Goal: Task Accomplishment & Management: Manage account settings

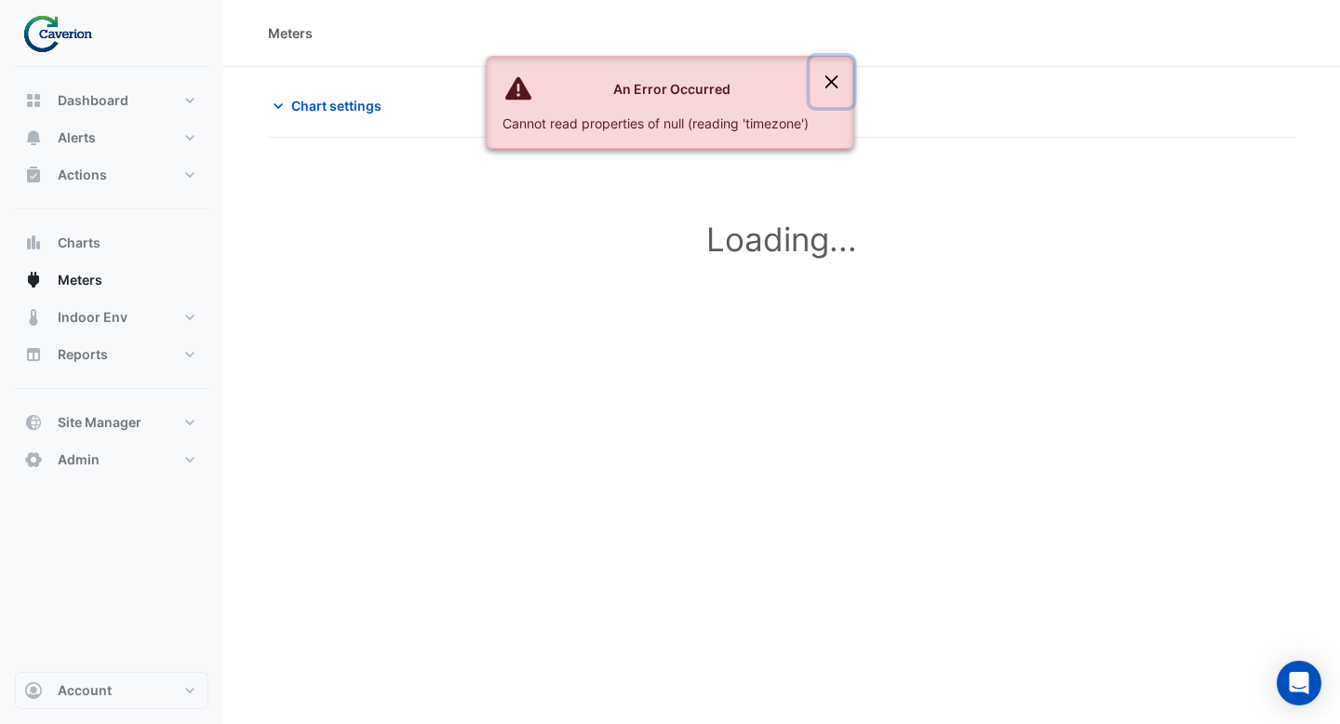
click at [835, 78] on button "Close" at bounding box center [831, 82] width 43 height 50
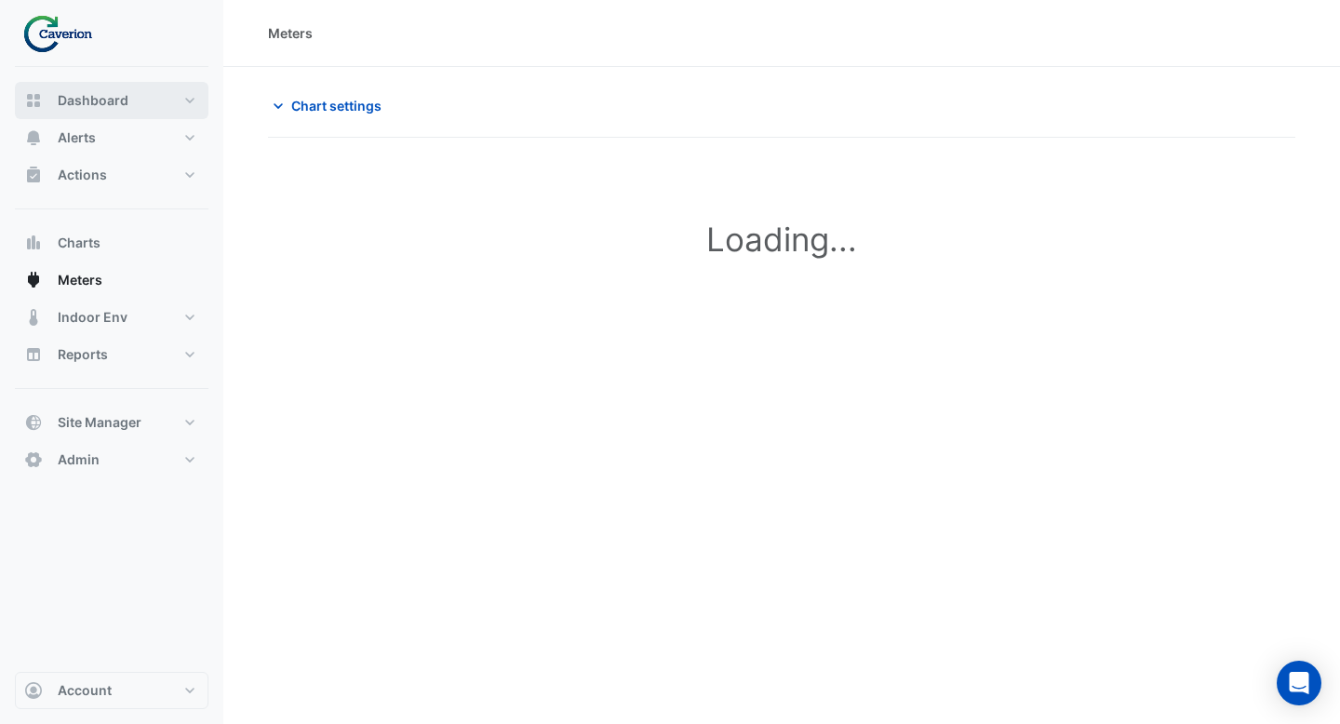
click at [109, 101] on span "Dashboard" at bounding box center [93, 100] width 71 height 19
select select "***"
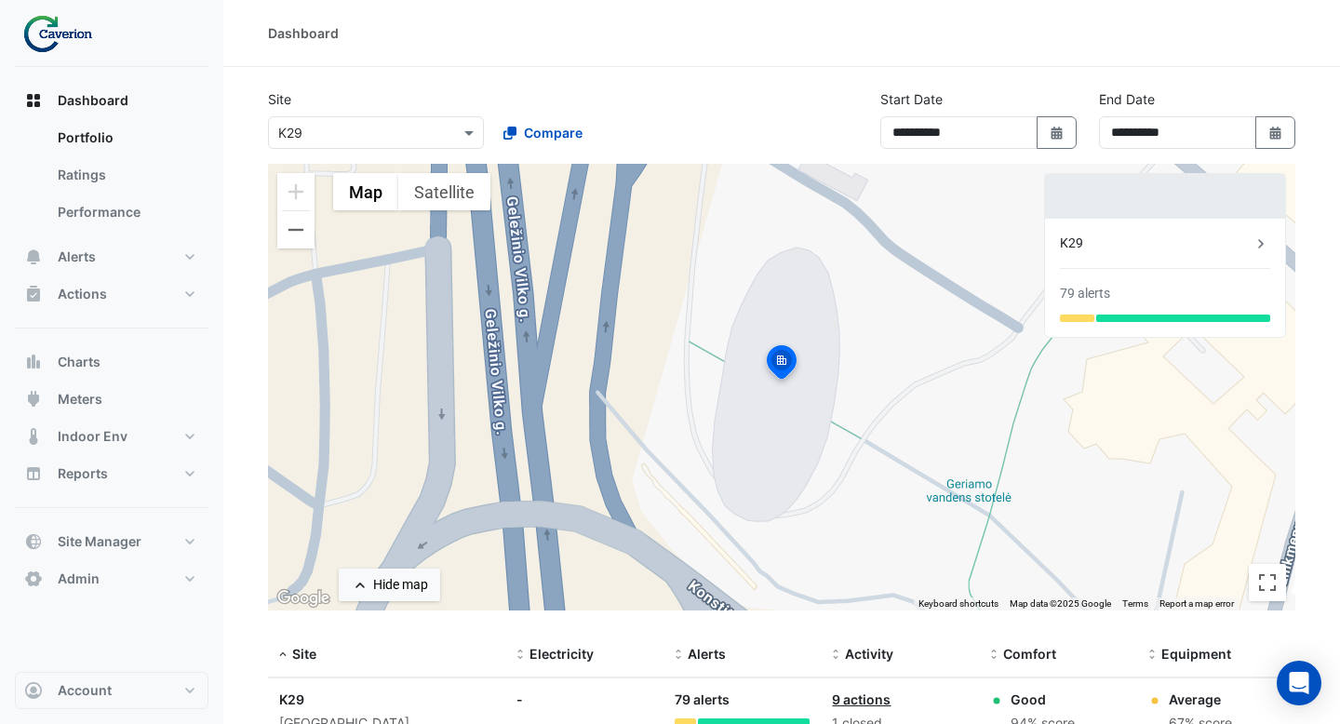
scroll to position [108, 0]
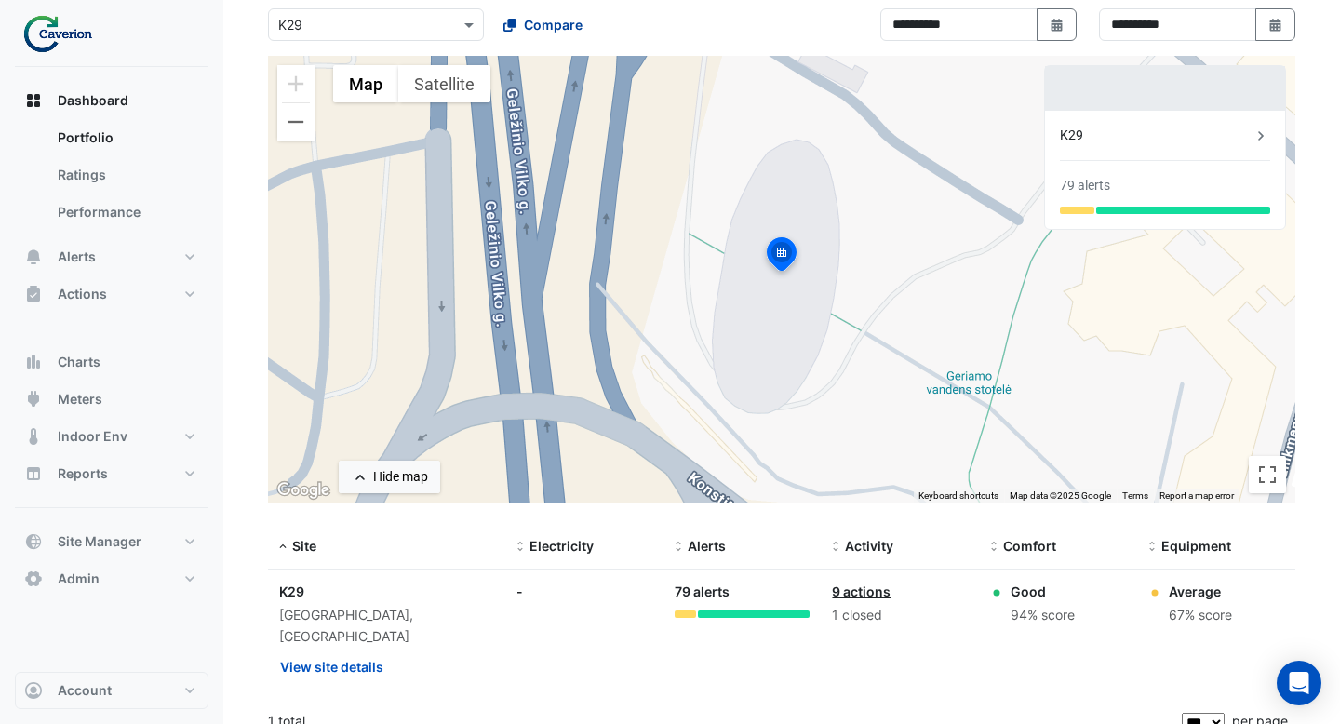
click at [524, 28] on span "Compare" at bounding box center [553, 25] width 59 height 20
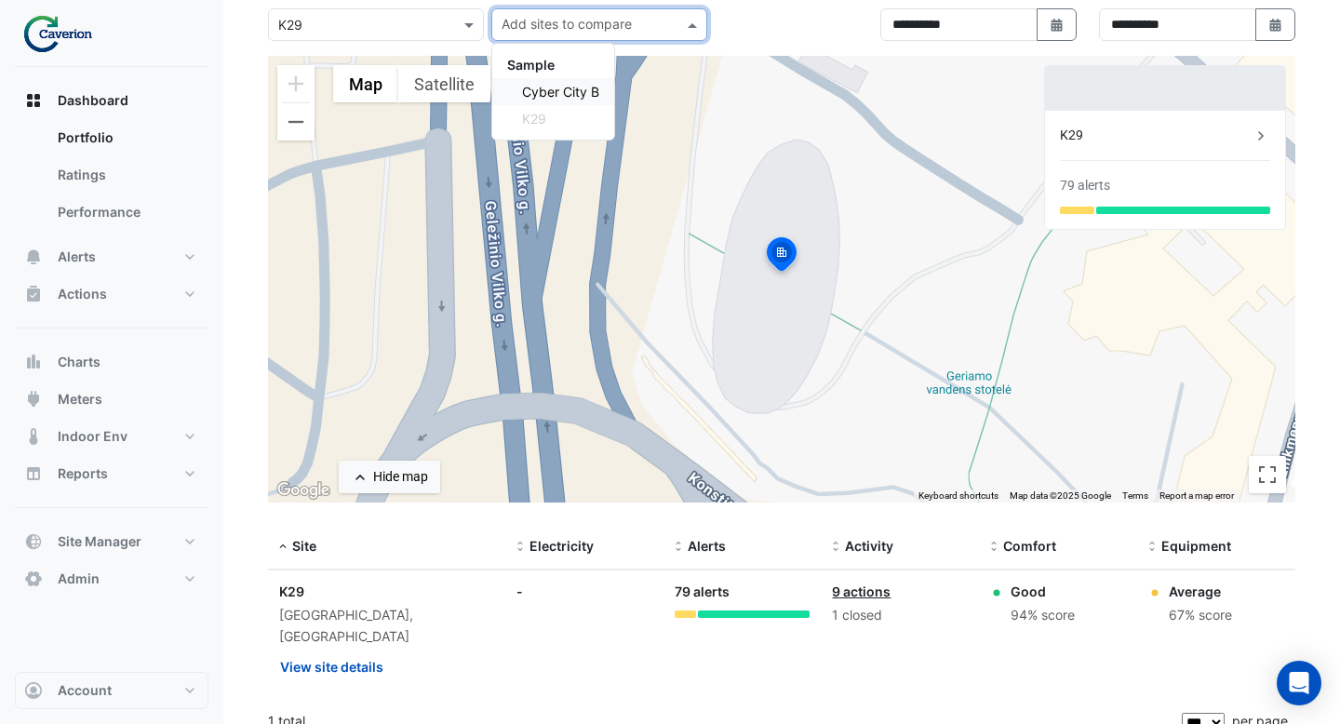
click at [543, 93] on span "Cyber City B" at bounding box center [560, 92] width 77 height 16
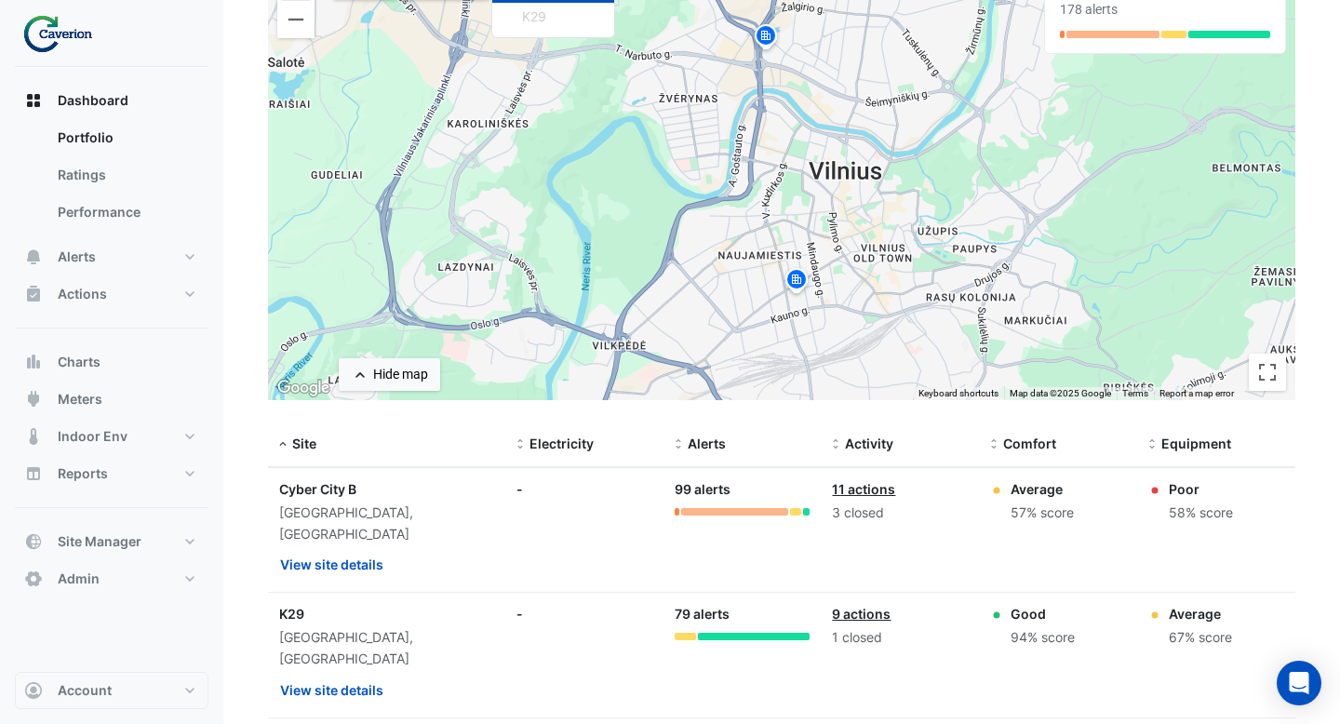
scroll to position [271, 0]
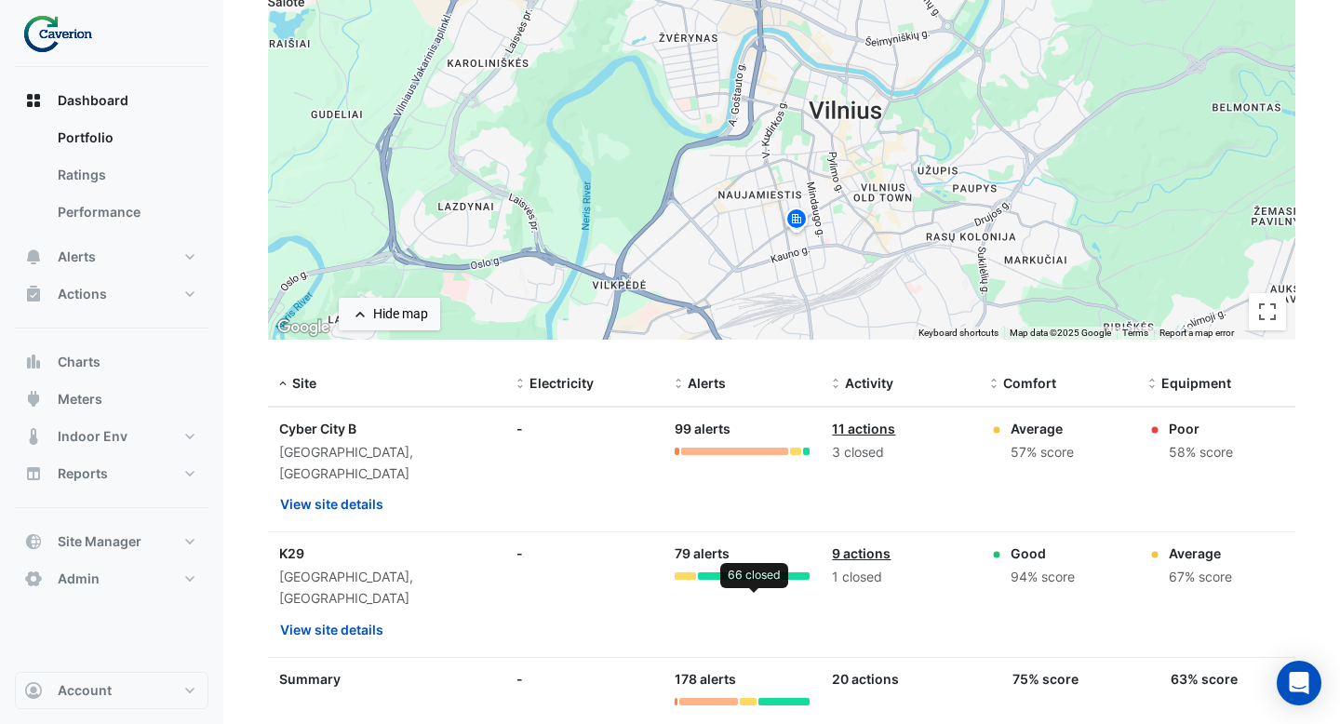
click at [725, 572] on div at bounding box center [754, 575] width 112 height 7
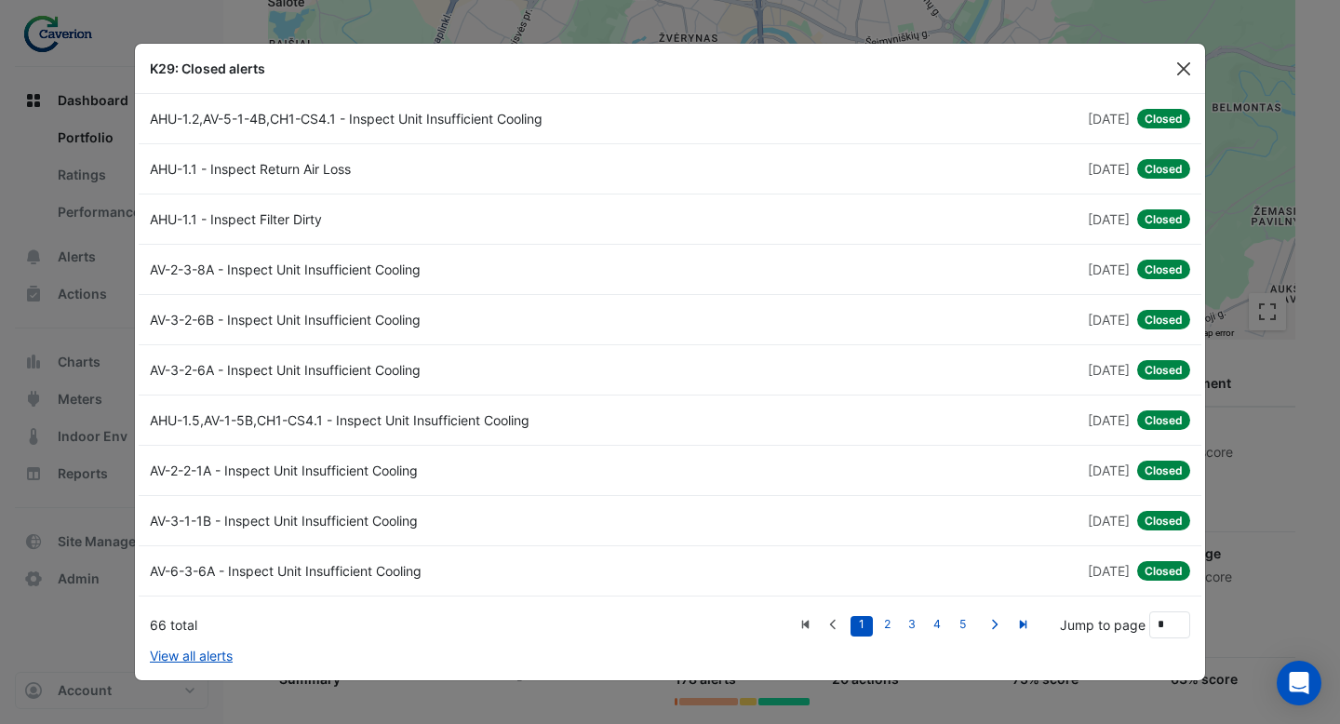
click at [1183, 60] on button "Close" at bounding box center [1184, 69] width 28 height 28
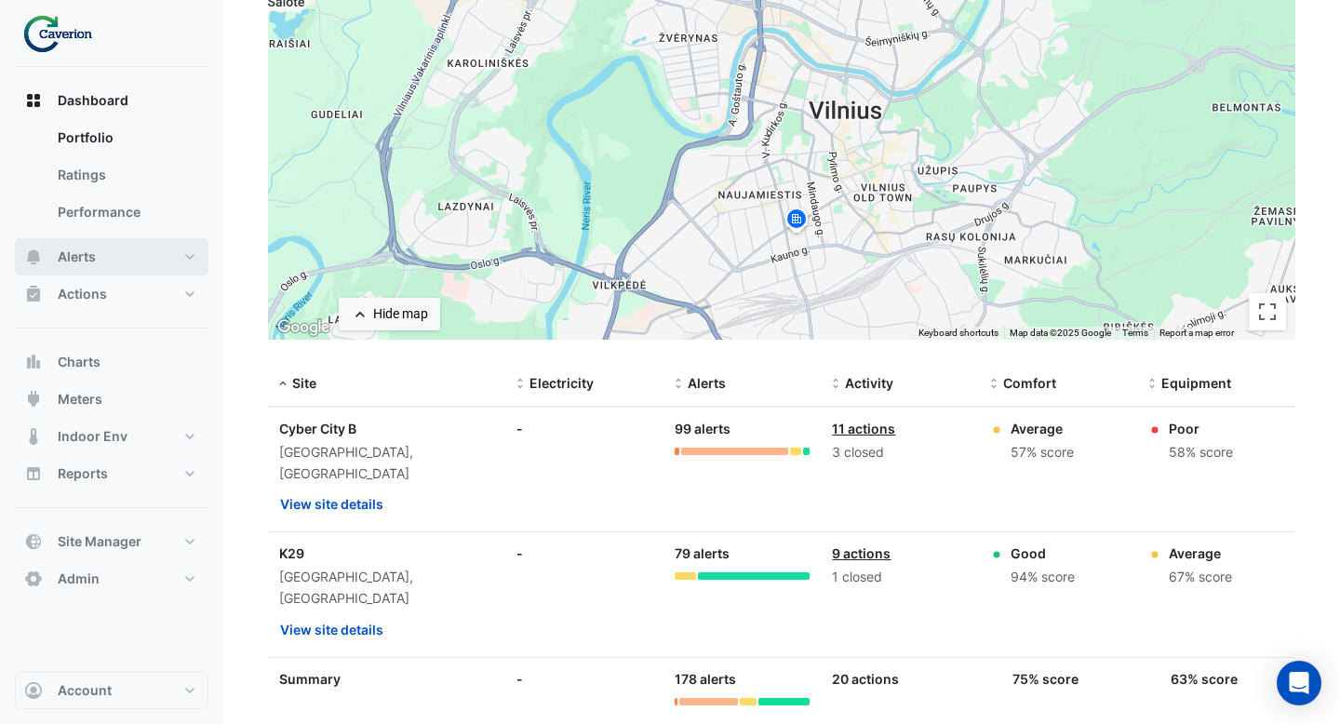
click at [112, 263] on button "Alerts" at bounding box center [112, 256] width 194 height 37
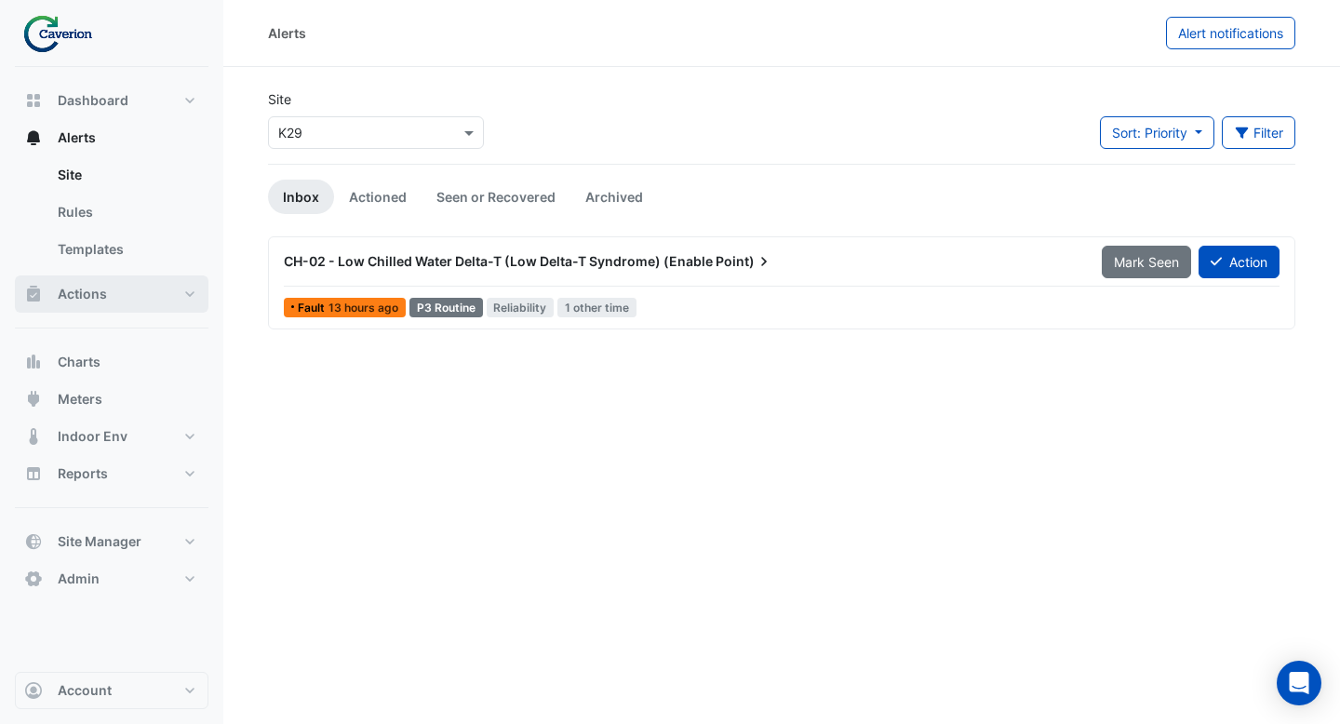
click at [131, 293] on button "Actions" at bounding box center [112, 293] width 194 height 37
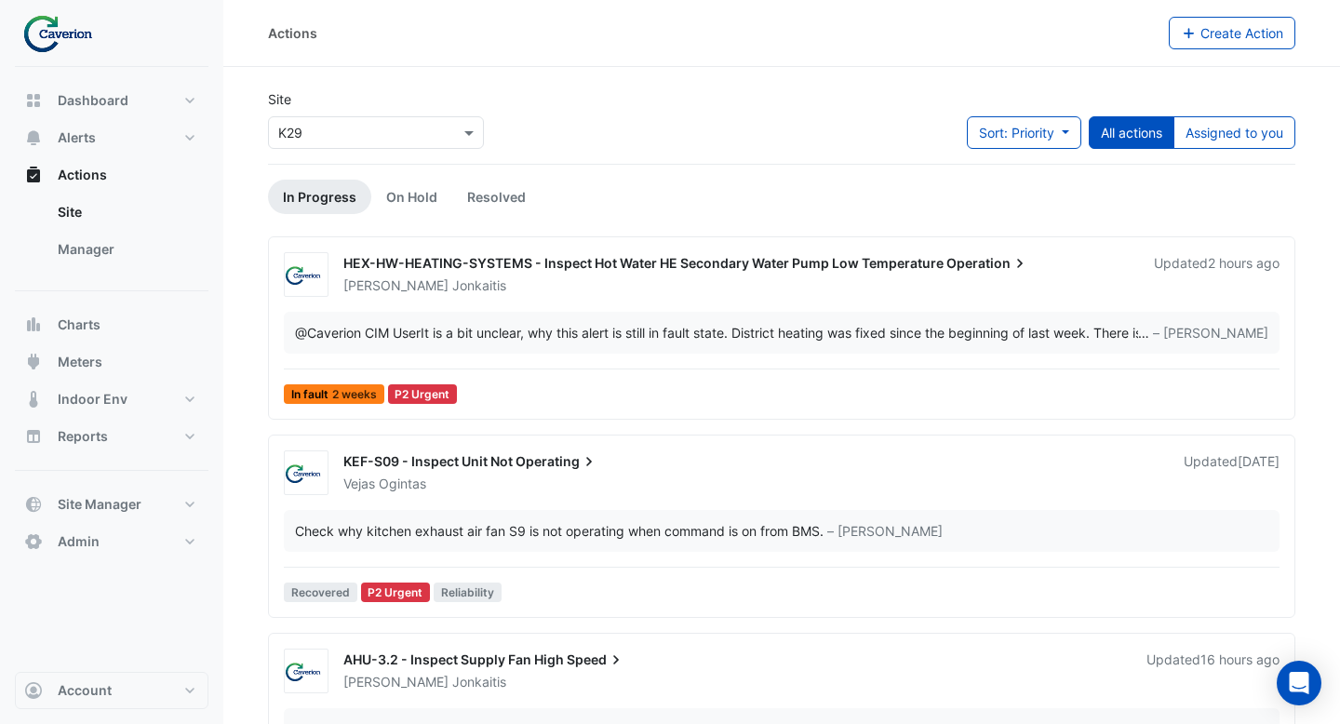
click at [744, 301] on div "HEX-HW-HEATING-SYSTEMS - Inspect Hot Water HE Secondary Water Pump Low Temperat…" at bounding box center [781, 331] width 1010 height 159
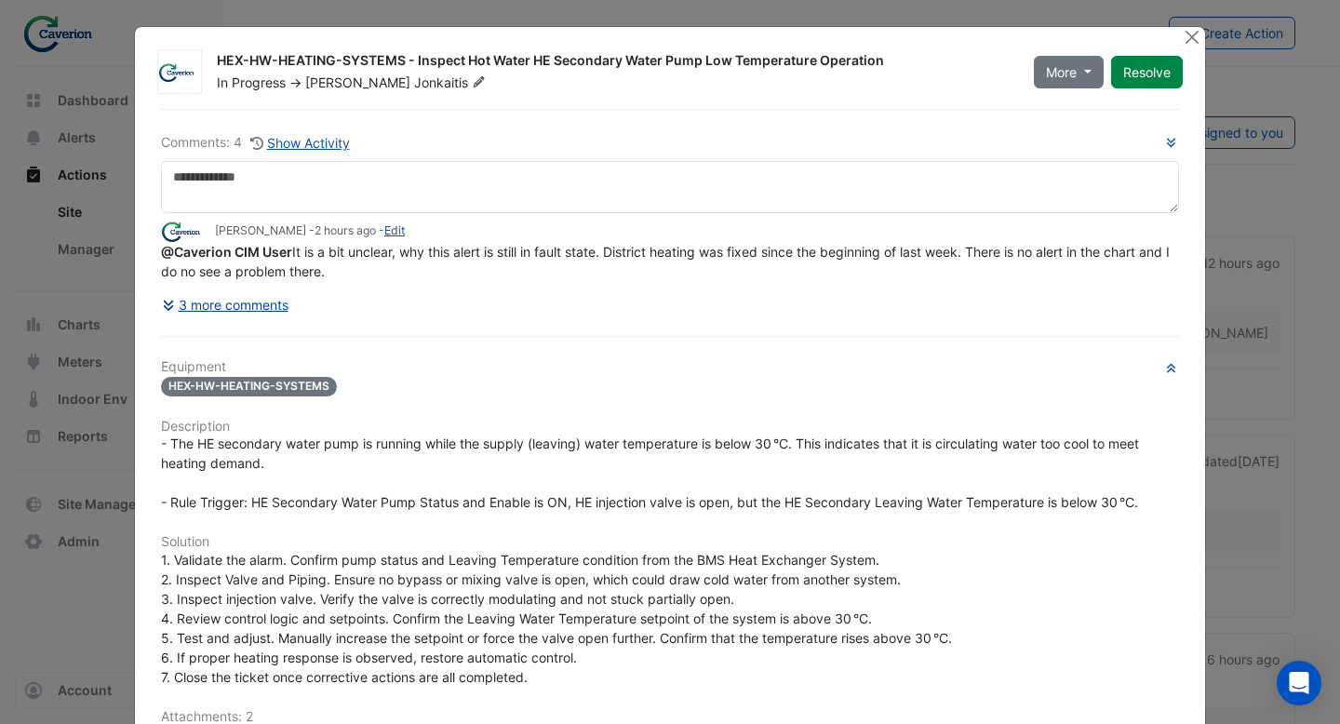
click at [256, 319] on button "3 more comments" at bounding box center [225, 304] width 128 height 33
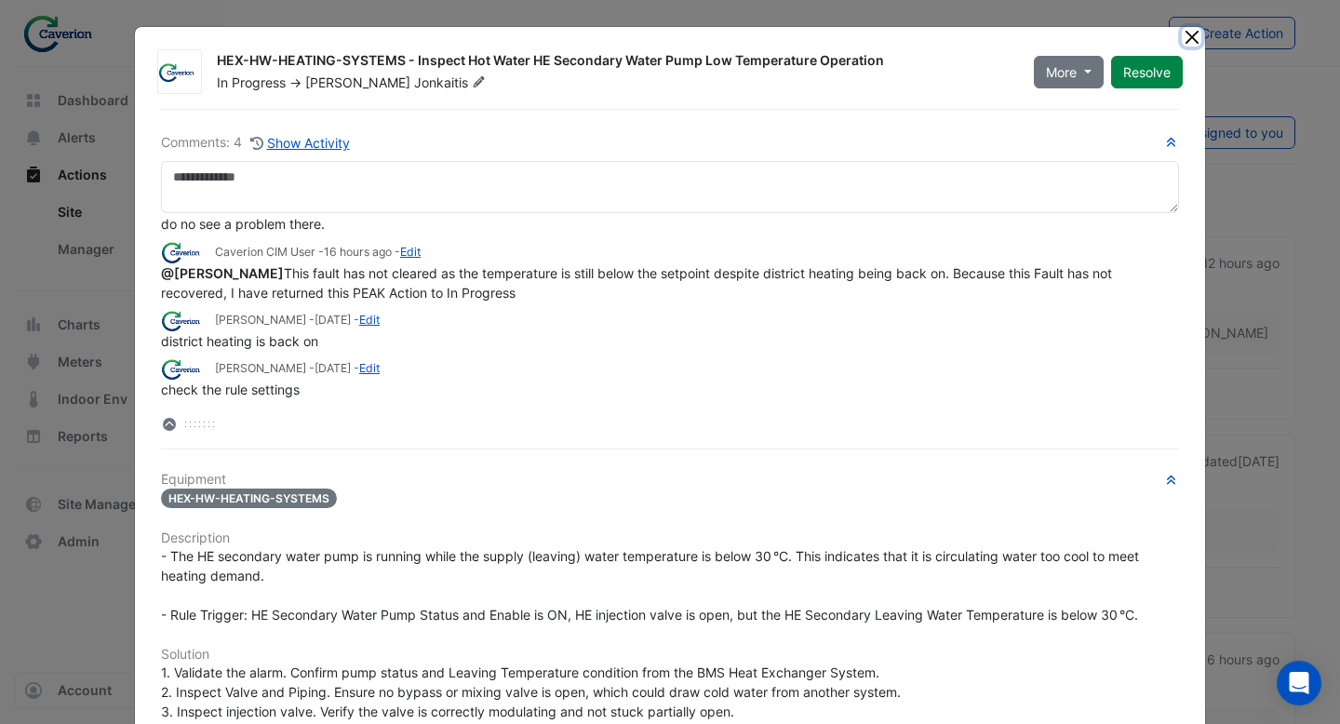
click at [1189, 32] on button "Close" at bounding box center [1192, 37] width 20 height 20
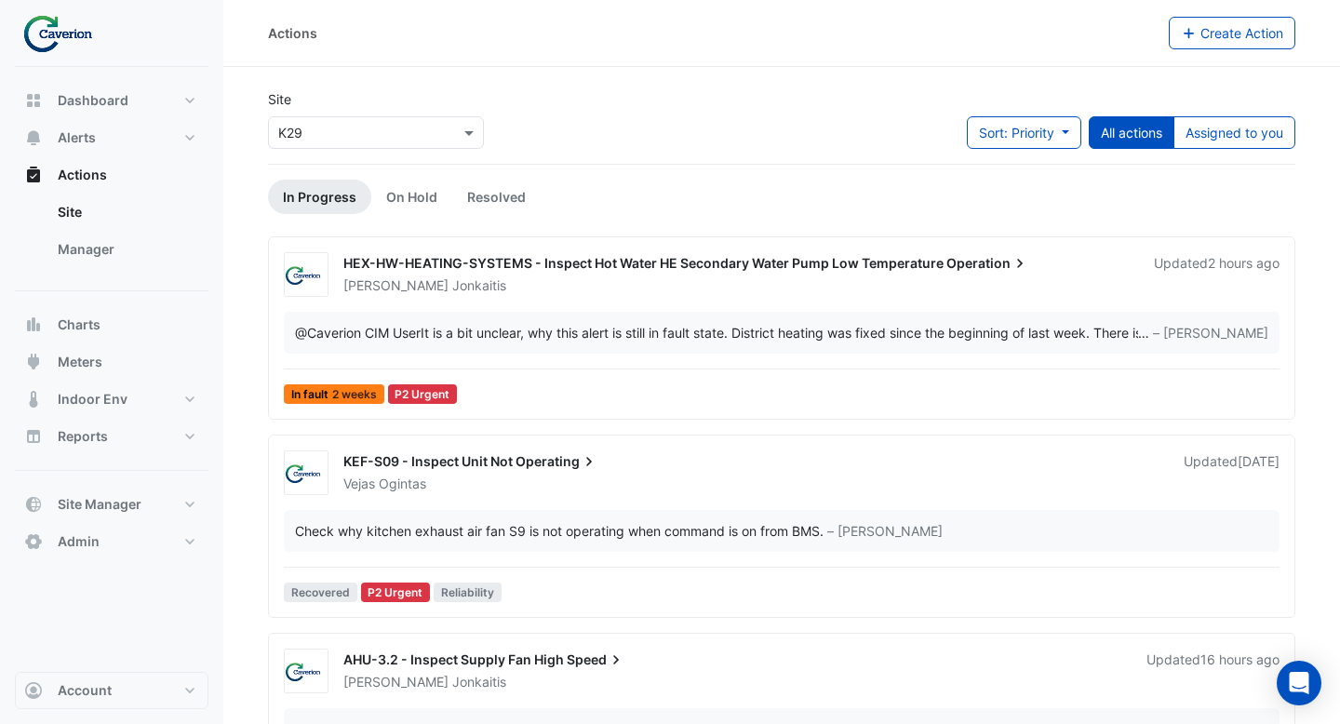
scroll to position [169, 0]
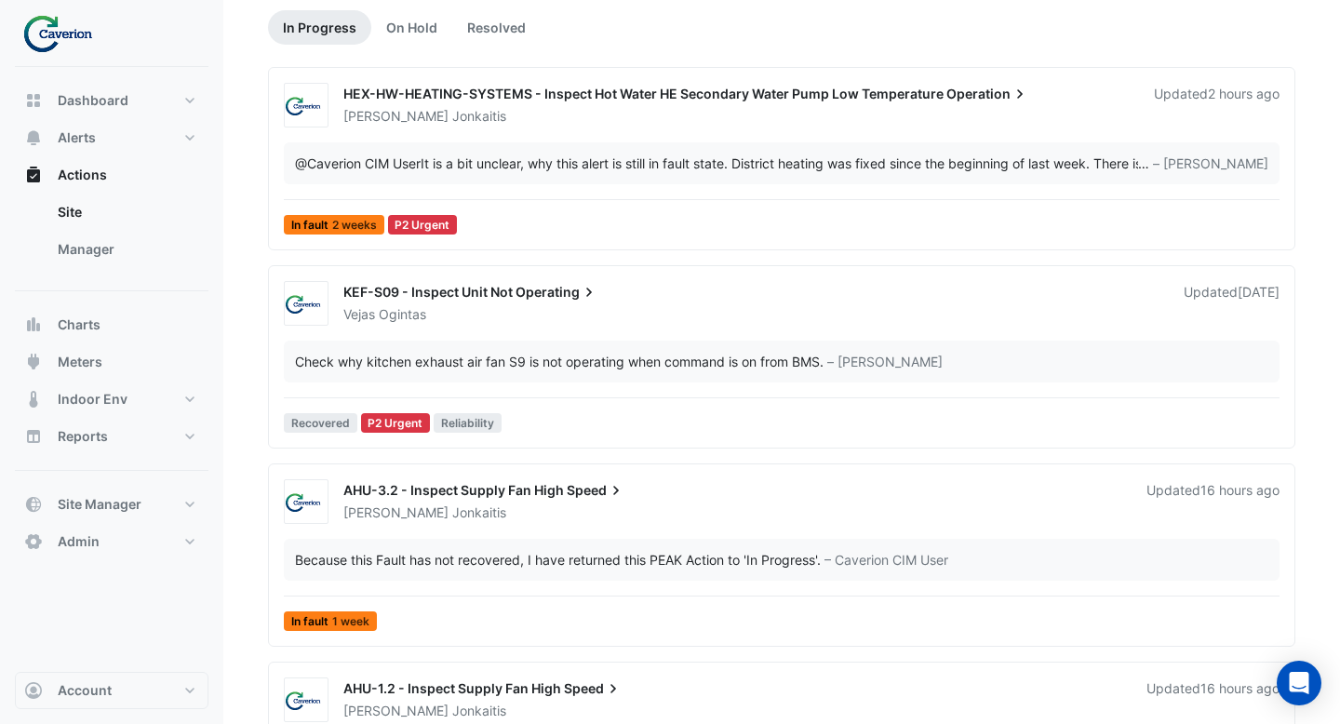
click at [642, 319] on div "Vejas Ogintas" at bounding box center [752, 314] width 822 height 19
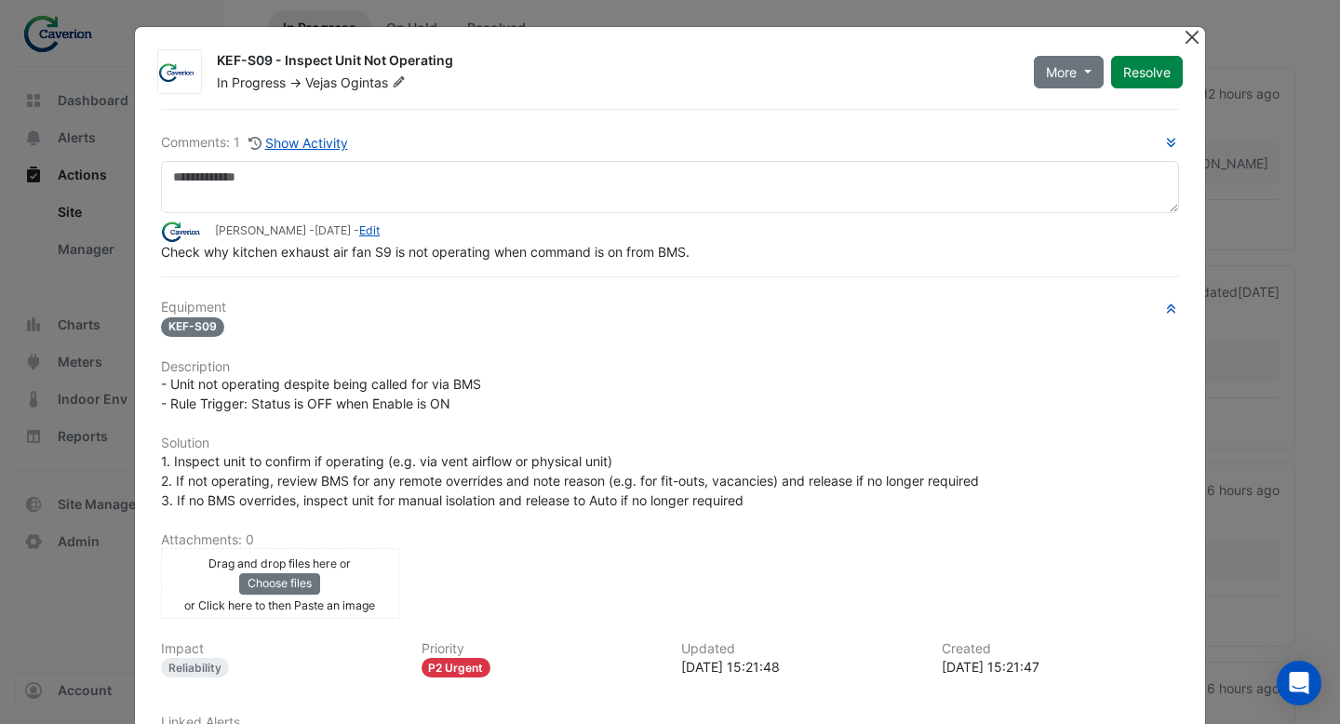
click at [1186, 42] on button "Close" at bounding box center [1192, 37] width 20 height 20
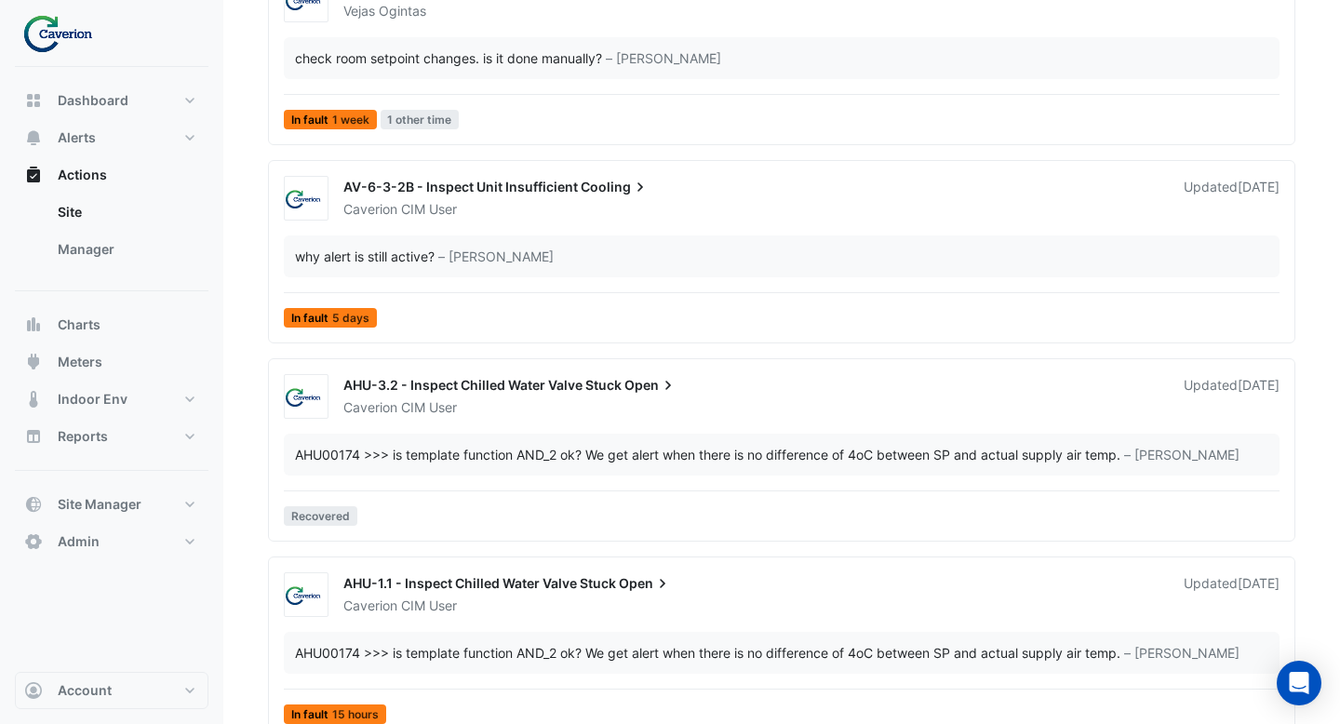
scroll to position [2519, 0]
